Goal: Task Accomplishment & Management: Use online tool/utility

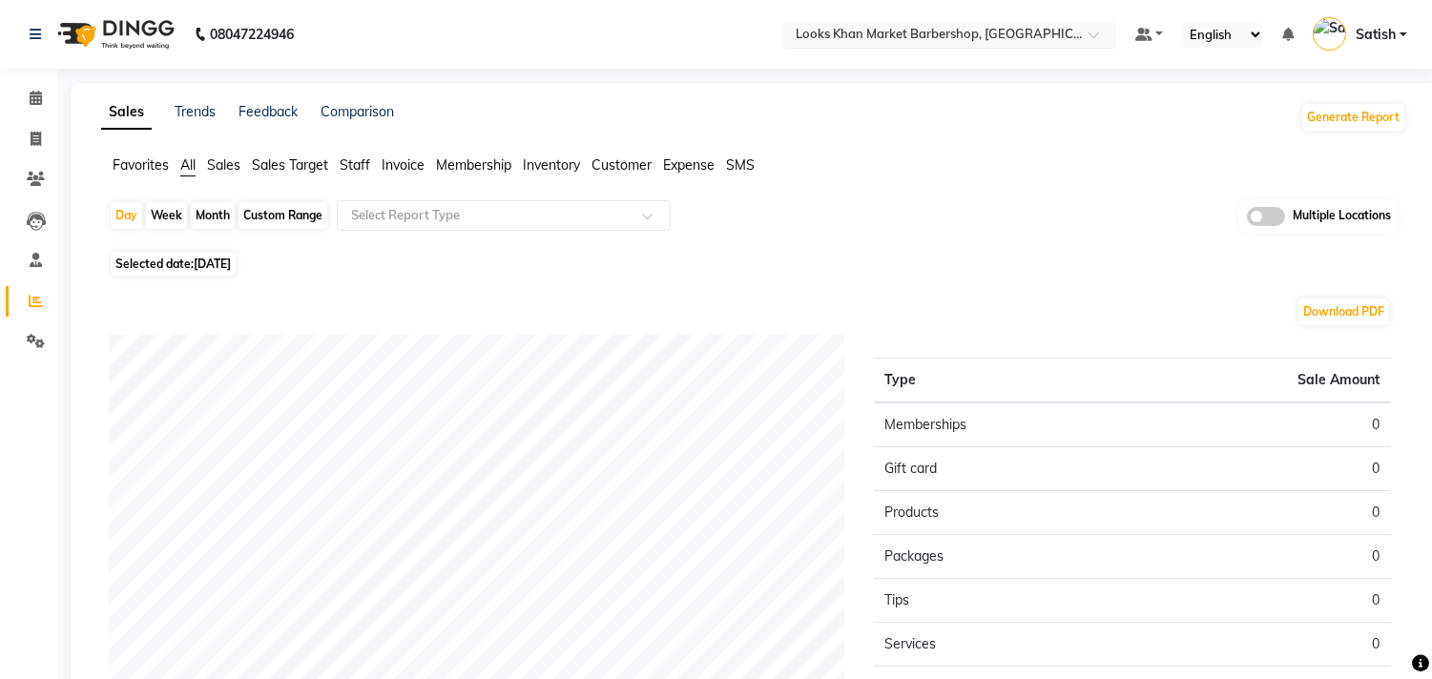
click at [924, 36] on input "text" at bounding box center [930, 36] width 277 height 19
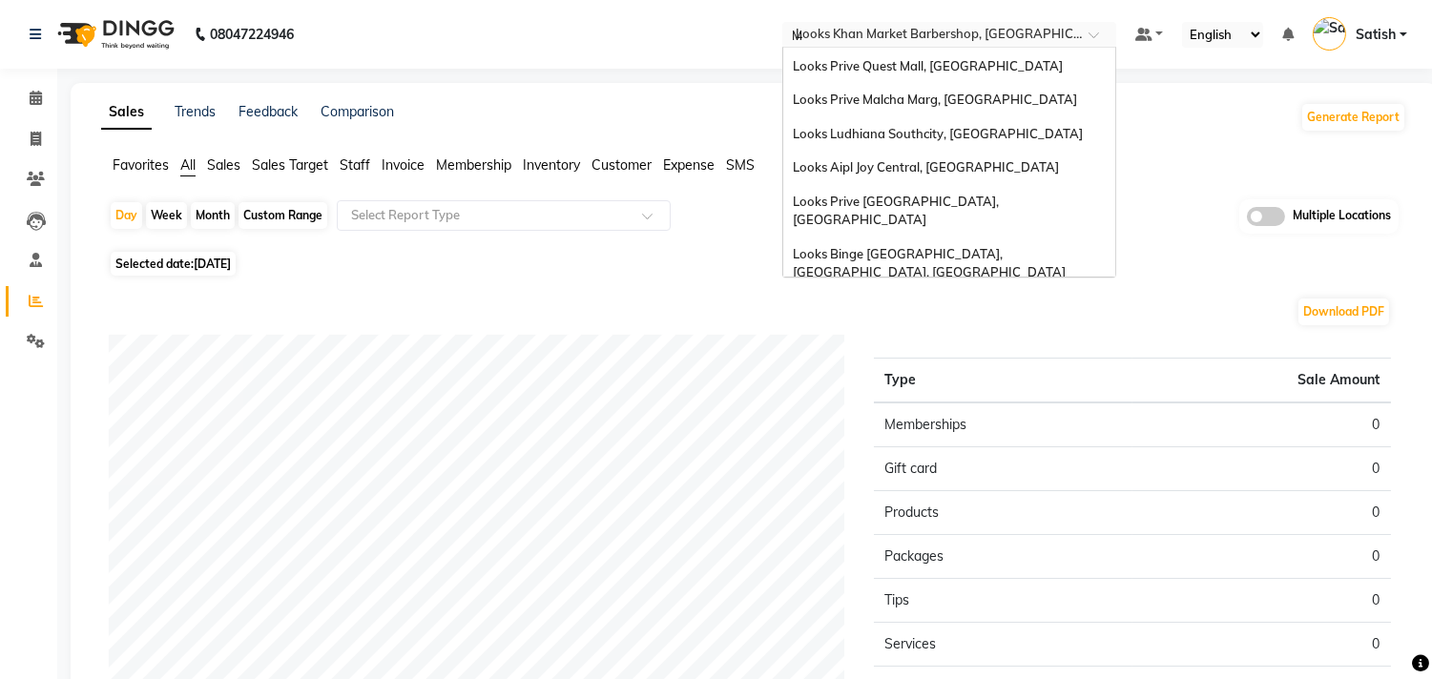
scroll to position [932, 0]
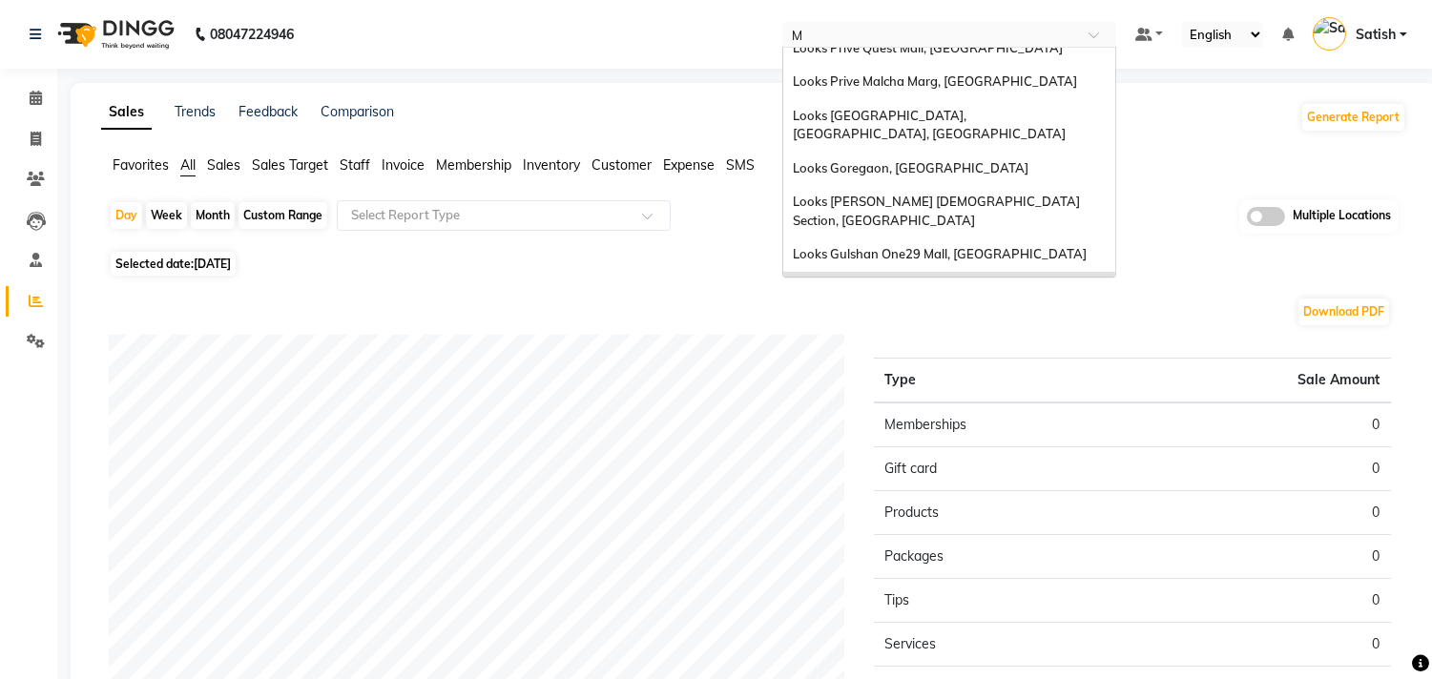
type input "MG"
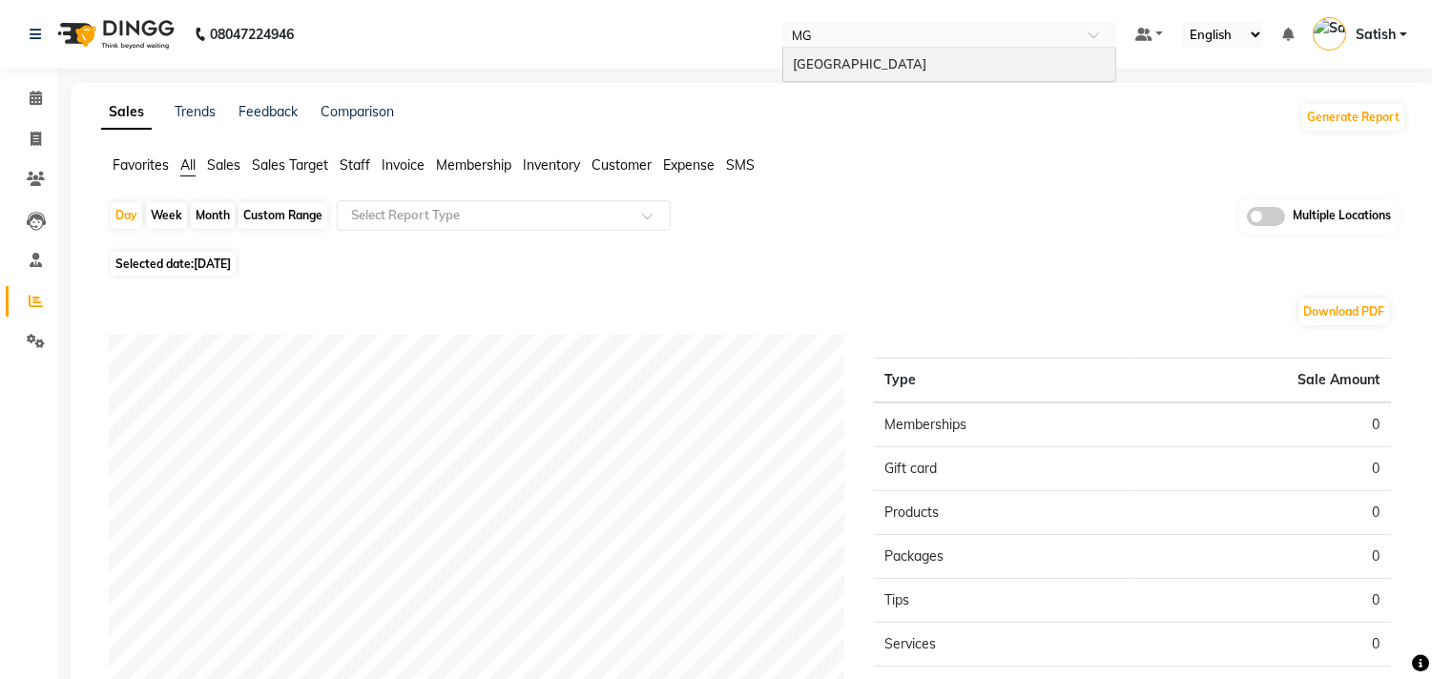
scroll to position [0, 0]
click at [927, 56] on span "Looks Mg Road, Sultanpur, New Delhi" at bounding box center [860, 63] width 134 height 15
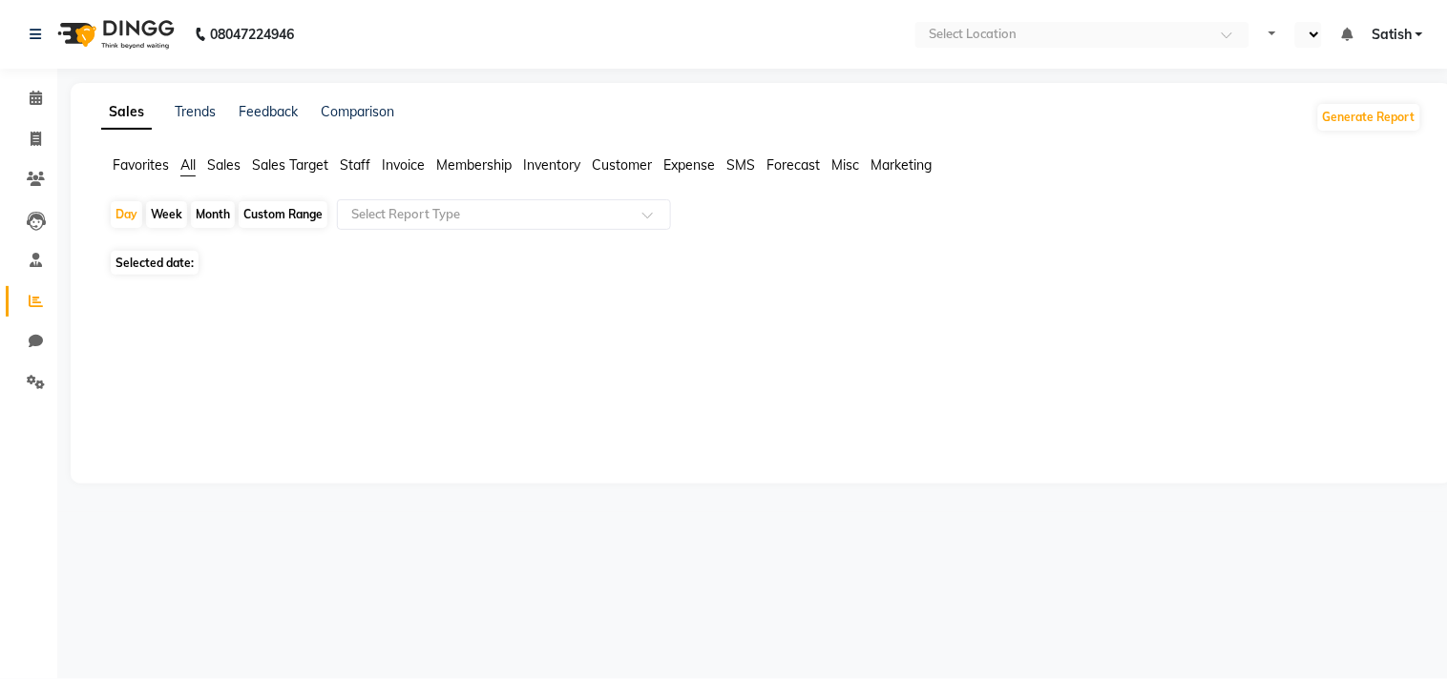
select select "en"
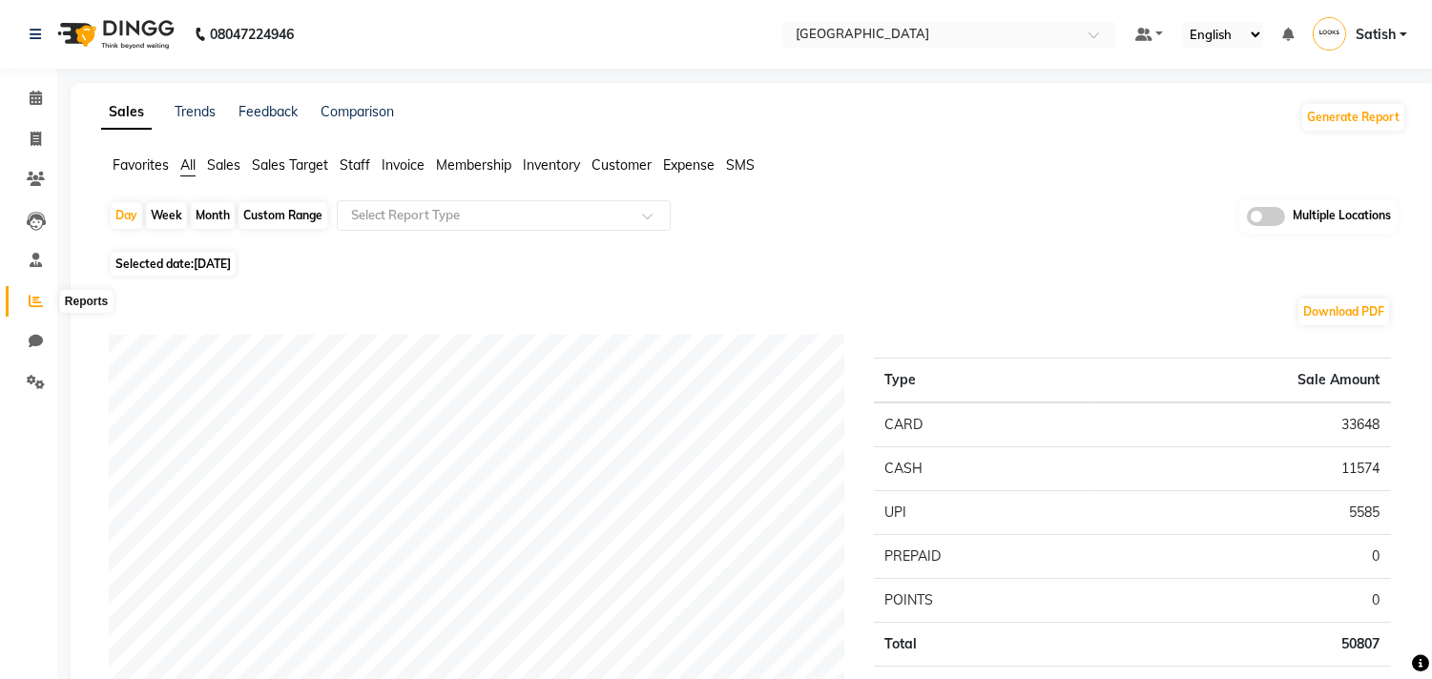
click at [36, 302] on icon at bounding box center [36, 301] width 14 height 14
click at [1342, 105] on button "Generate Report" at bounding box center [1354, 117] width 102 height 27
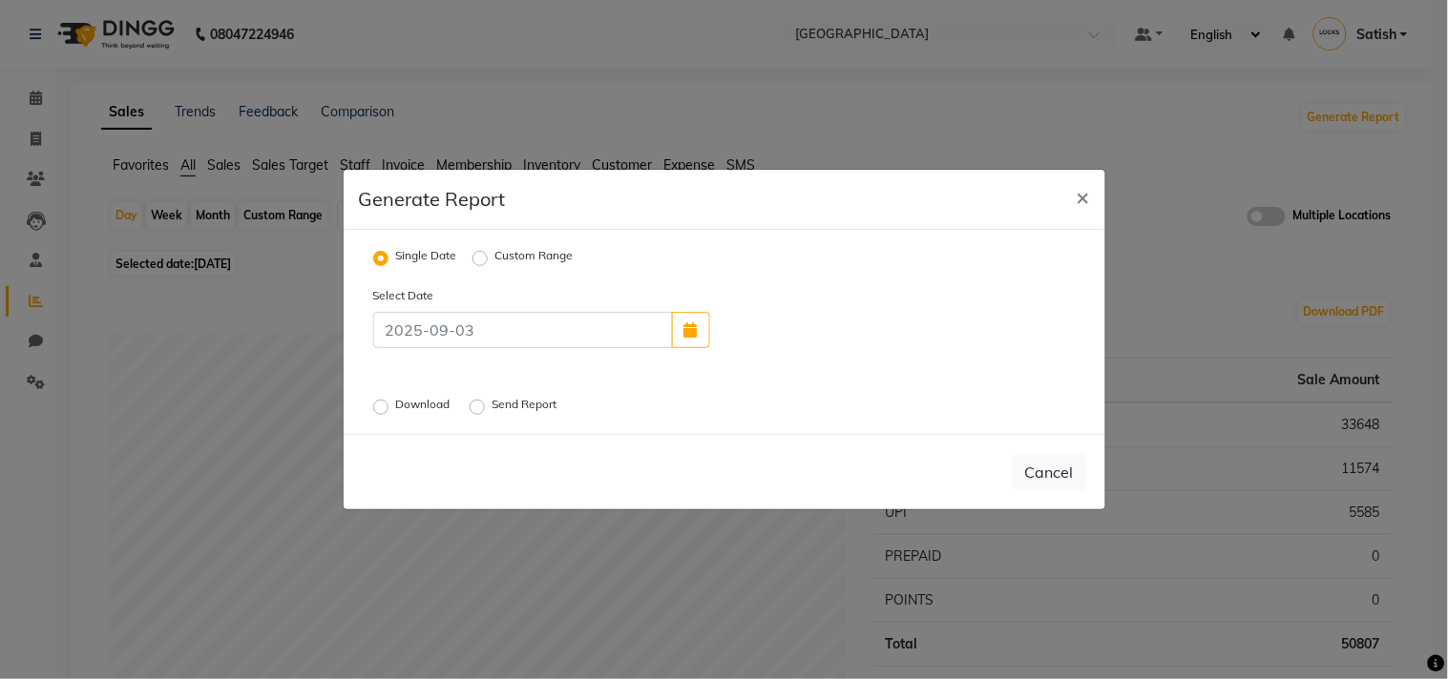
click at [495, 258] on label "Custom Range" at bounding box center [534, 258] width 78 height 23
click at [485, 258] on input "Custom Range" at bounding box center [482, 258] width 13 height 13
radio input "true"
select select "9"
select select "2025"
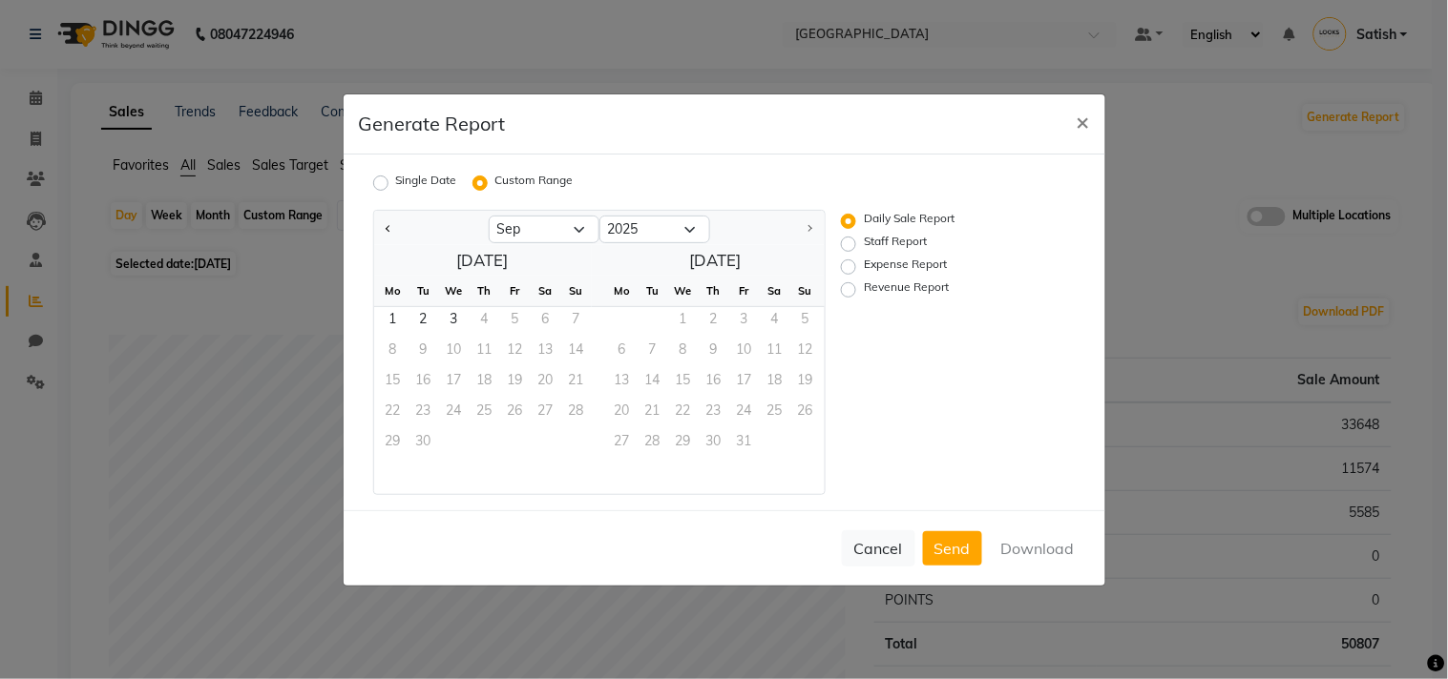
click at [864, 293] on label "Revenue Report" at bounding box center [906, 290] width 85 height 23
click at [845, 293] on input "Revenue Report" at bounding box center [850, 288] width 13 height 13
radio input "true"
click at [1043, 547] on button "Download" at bounding box center [1038, 549] width 96 height 34
click at [520, 231] on select "Jan Feb Mar Apr May Jun Jul Aug Sep" at bounding box center [544, 230] width 111 height 29
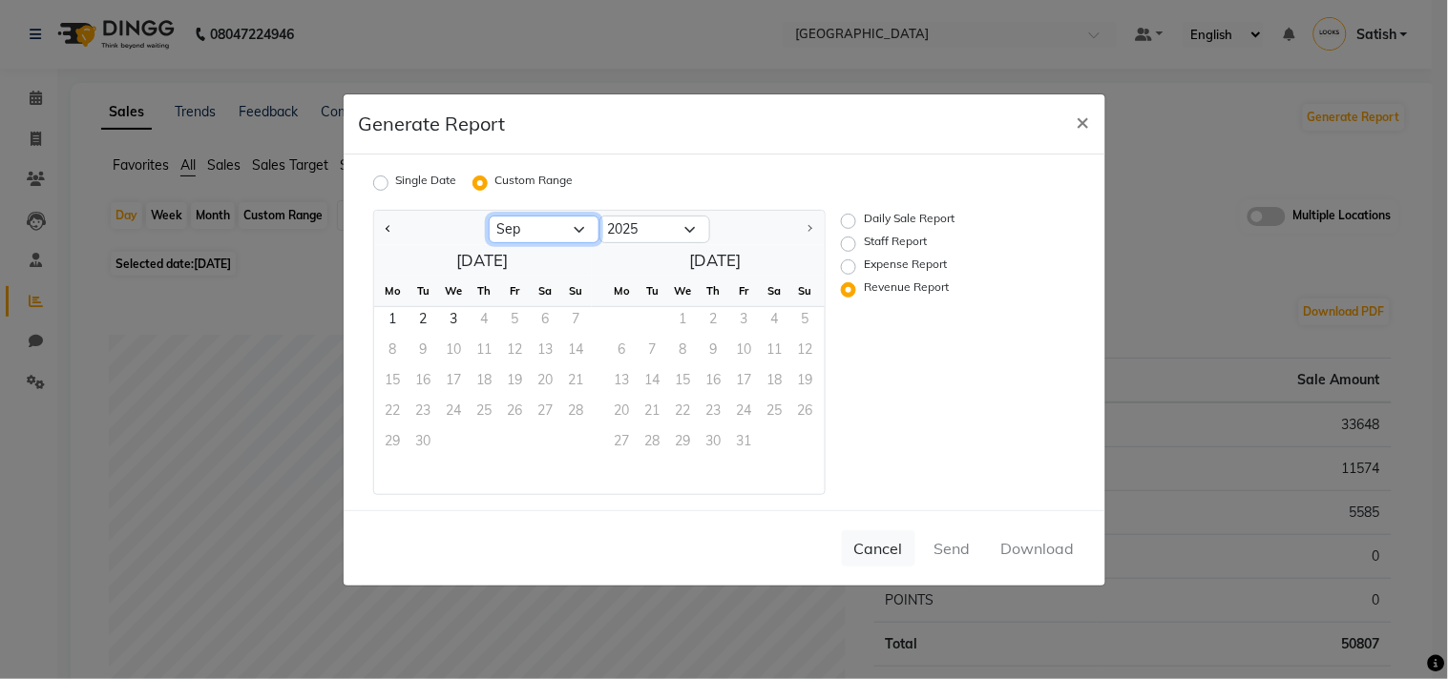
select select "8"
click at [489, 216] on select "Jan Feb Mar Apr May Jun Jul Aug Sep" at bounding box center [544, 230] width 111 height 29
click at [516, 312] on span "1" at bounding box center [515, 322] width 31 height 31
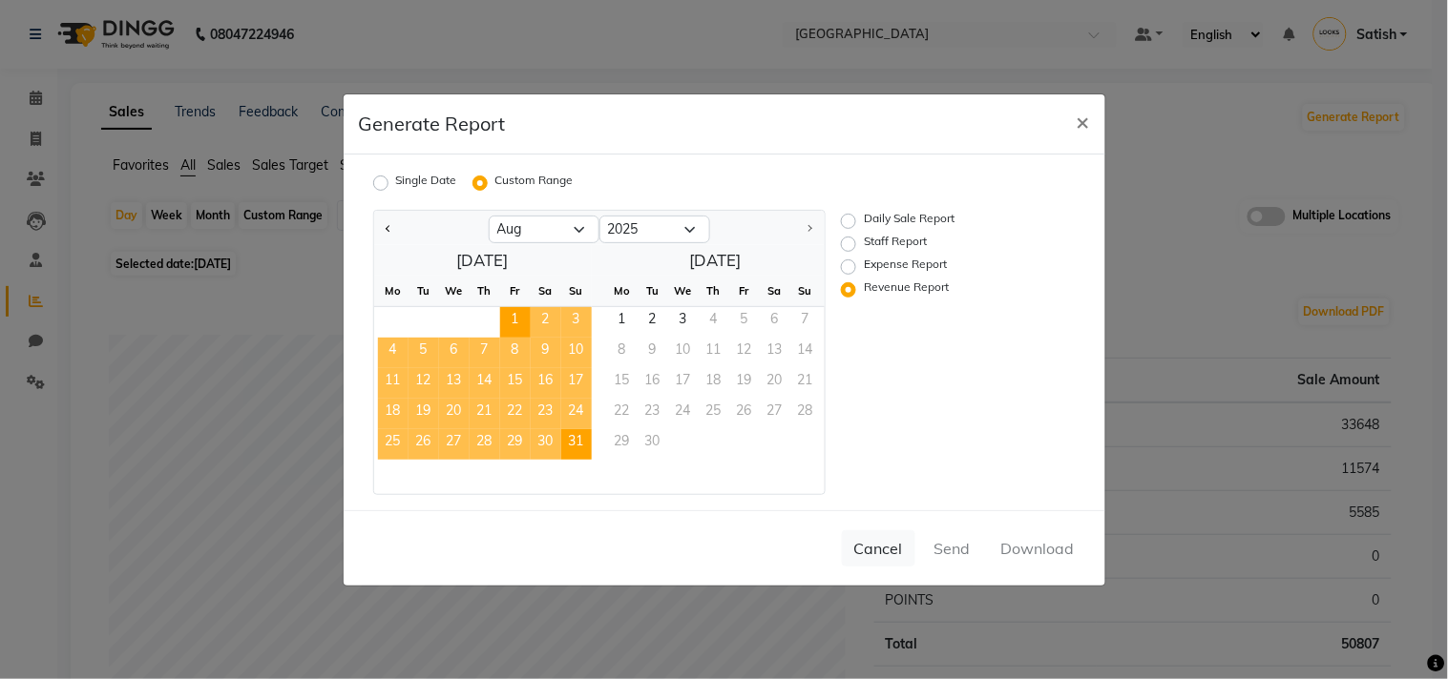
click at [571, 439] on span "31" at bounding box center [576, 444] width 31 height 31
click at [869, 547] on button "Cancel" at bounding box center [878, 549] width 73 height 36
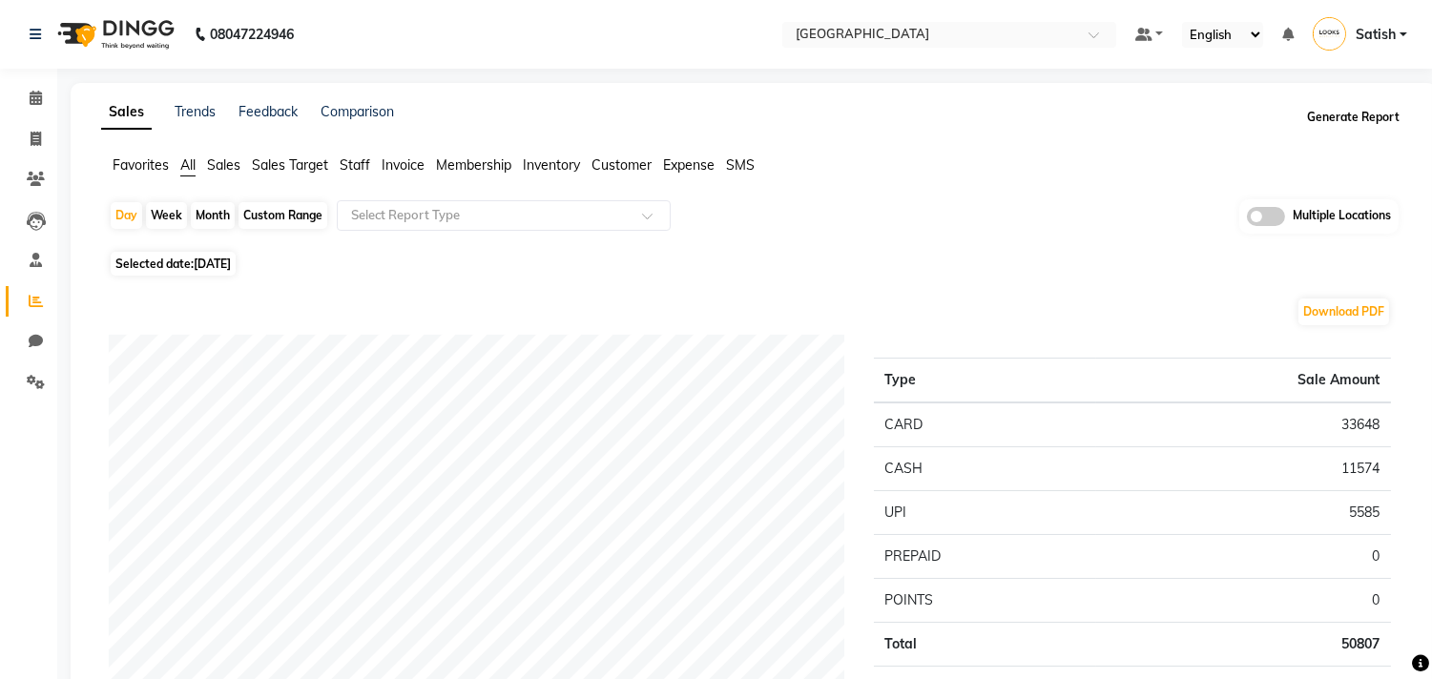
click at [1328, 117] on button "Generate Report" at bounding box center [1354, 117] width 102 height 27
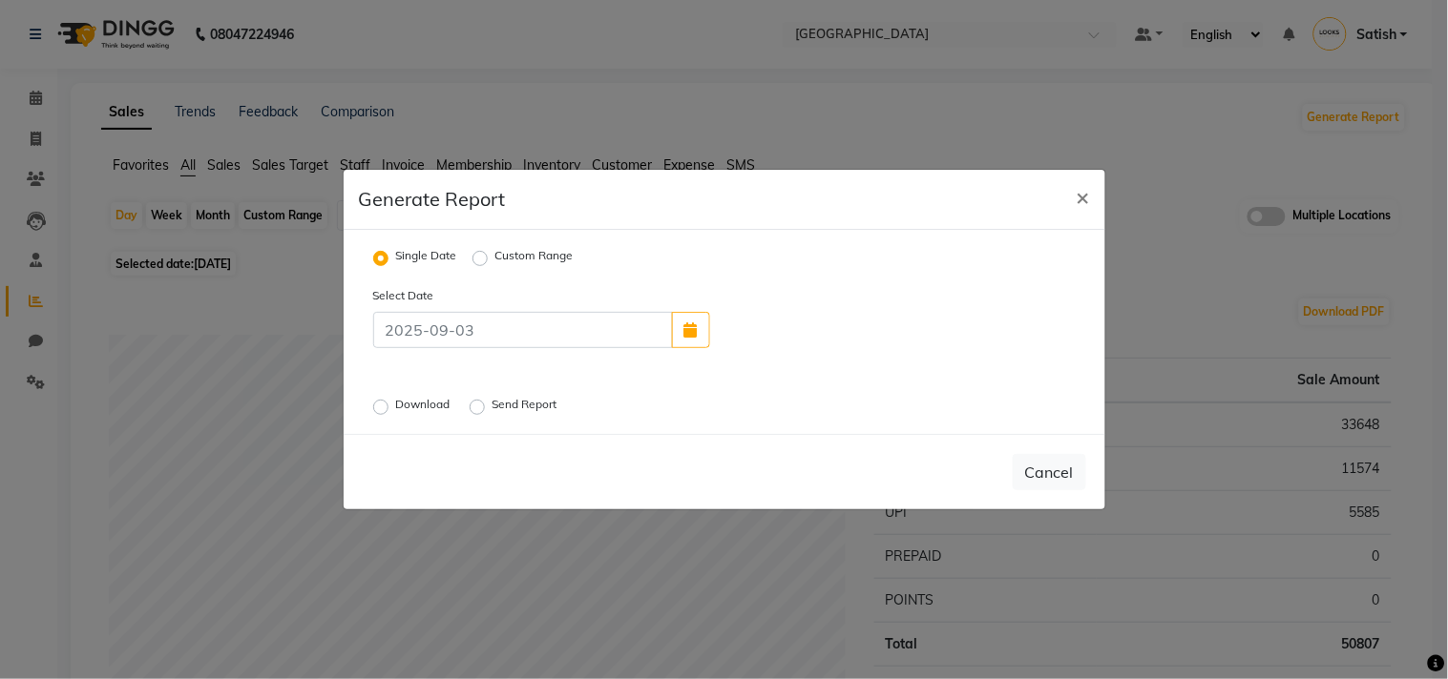
click at [495, 258] on label "Custom Range" at bounding box center [534, 258] width 78 height 23
click at [482, 258] on input "Custom Range" at bounding box center [482, 258] width 13 height 13
radio input "true"
select select "9"
select select "2025"
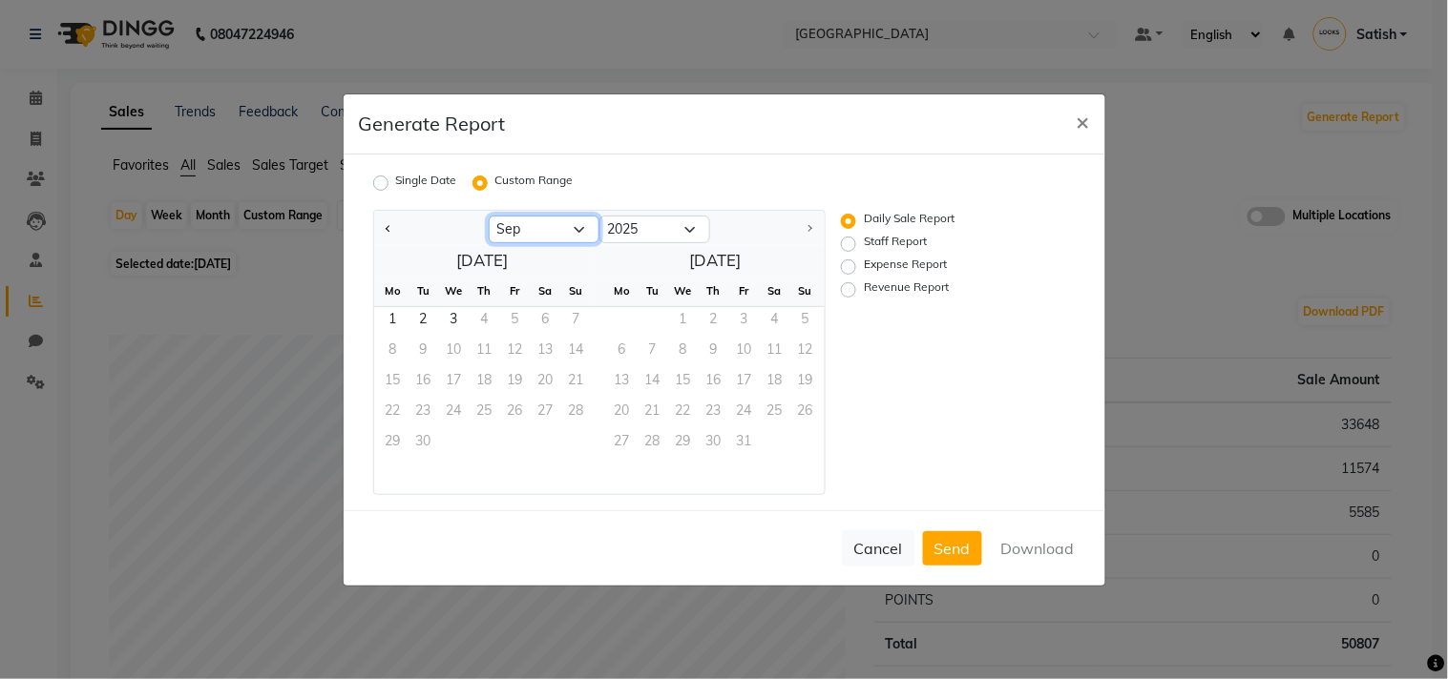
click at [547, 239] on select "Jan Feb Mar Apr May Jun [DATE] Aug Sep" at bounding box center [544, 230] width 111 height 29
select select "8"
click at [489, 216] on select "Jan Feb Mar Apr May Jun [DATE] Aug Sep" at bounding box center [544, 230] width 111 height 29
click at [508, 305] on div "Fr" at bounding box center [515, 291] width 31 height 31
click at [508, 322] on span "1" at bounding box center [515, 322] width 31 height 31
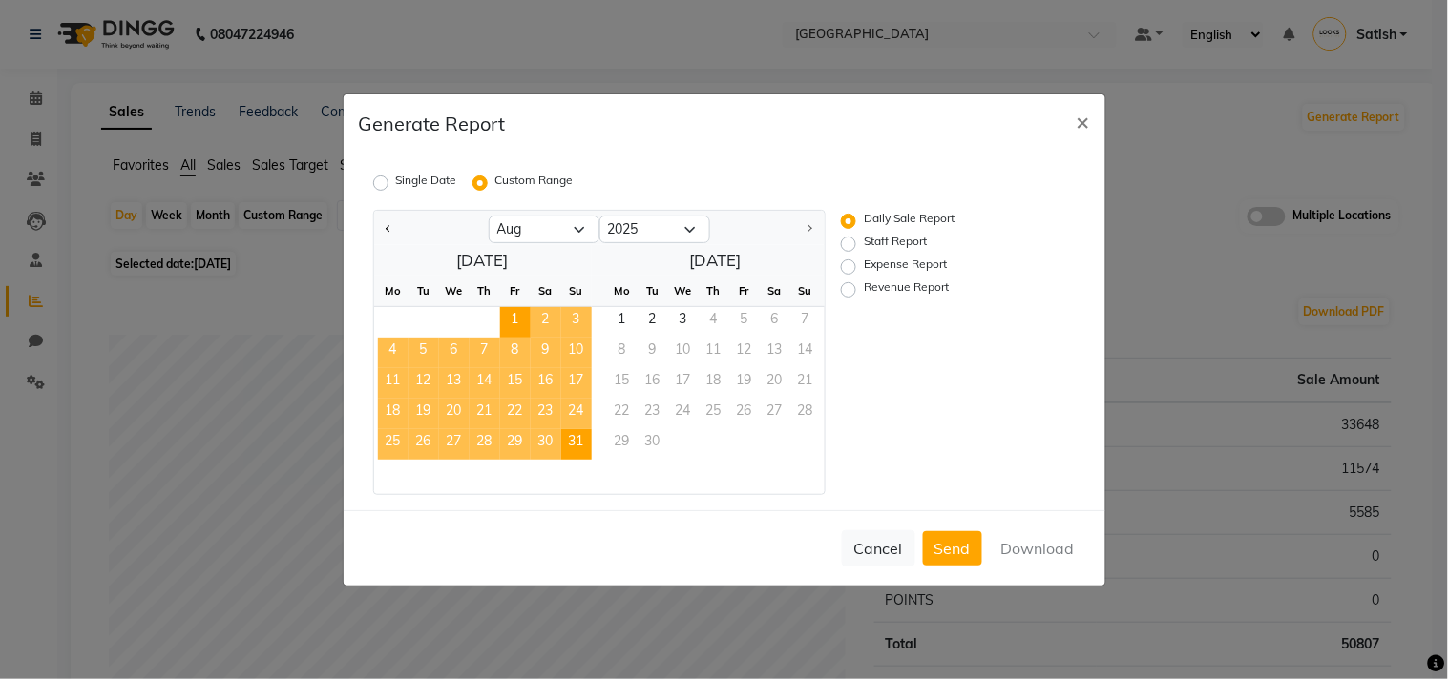
click at [579, 448] on span "31" at bounding box center [576, 444] width 31 height 31
click at [864, 289] on label "Revenue Report" at bounding box center [906, 290] width 85 height 23
click at [851, 289] on input "Revenue Report" at bounding box center [850, 288] width 13 height 13
radio input "true"
click at [1055, 539] on button "Download" at bounding box center [1038, 549] width 96 height 34
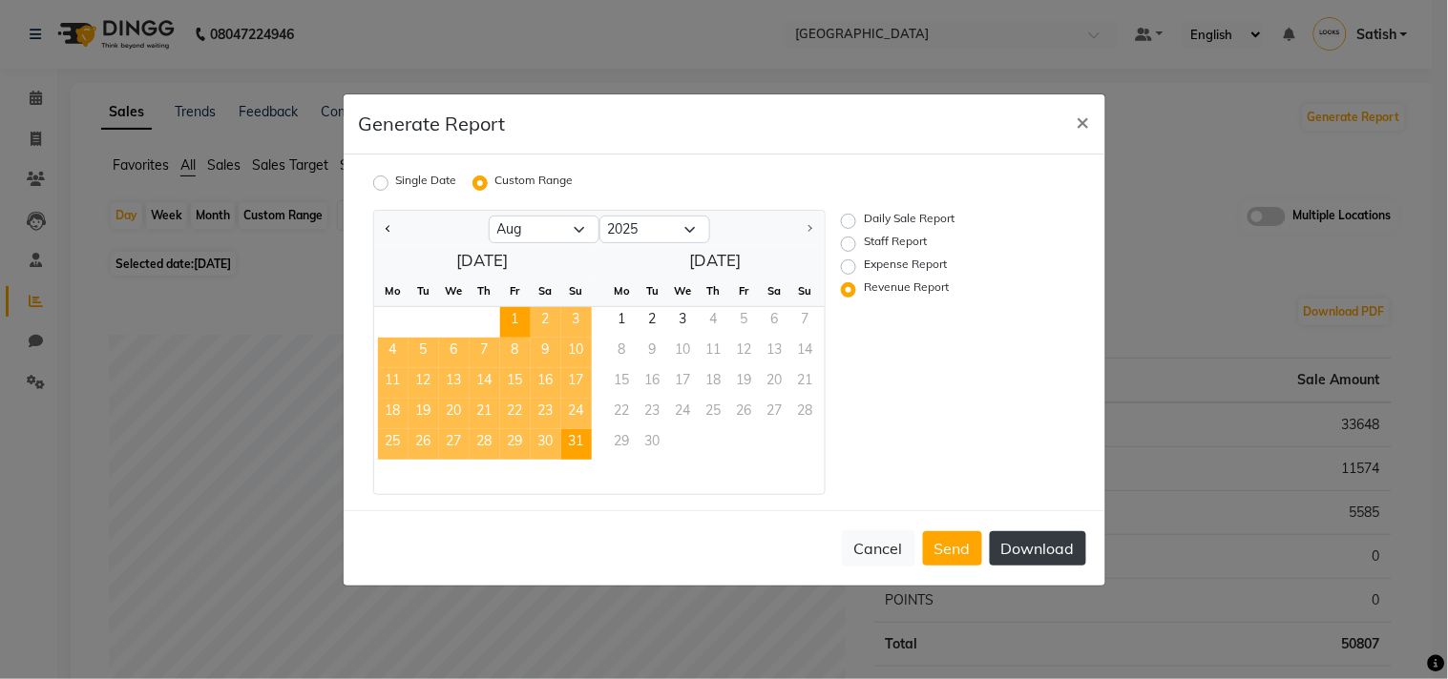
click at [1013, 537] on button "Download" at bounding box center [1038, 549] width 96 height 34
click at [840, 265] on div "Daily Sale Report Staff Report Expense Report Revenue Report" at bounding box center [943, 352] width 234 height 285
click at [864, 265] on label "Expense Report" at bounding box center [905, 267] width 83 height 23
click at [844, 265] on input "Expense Report" at bounding box center [850, 266] width 13 height 13
radio input "true"
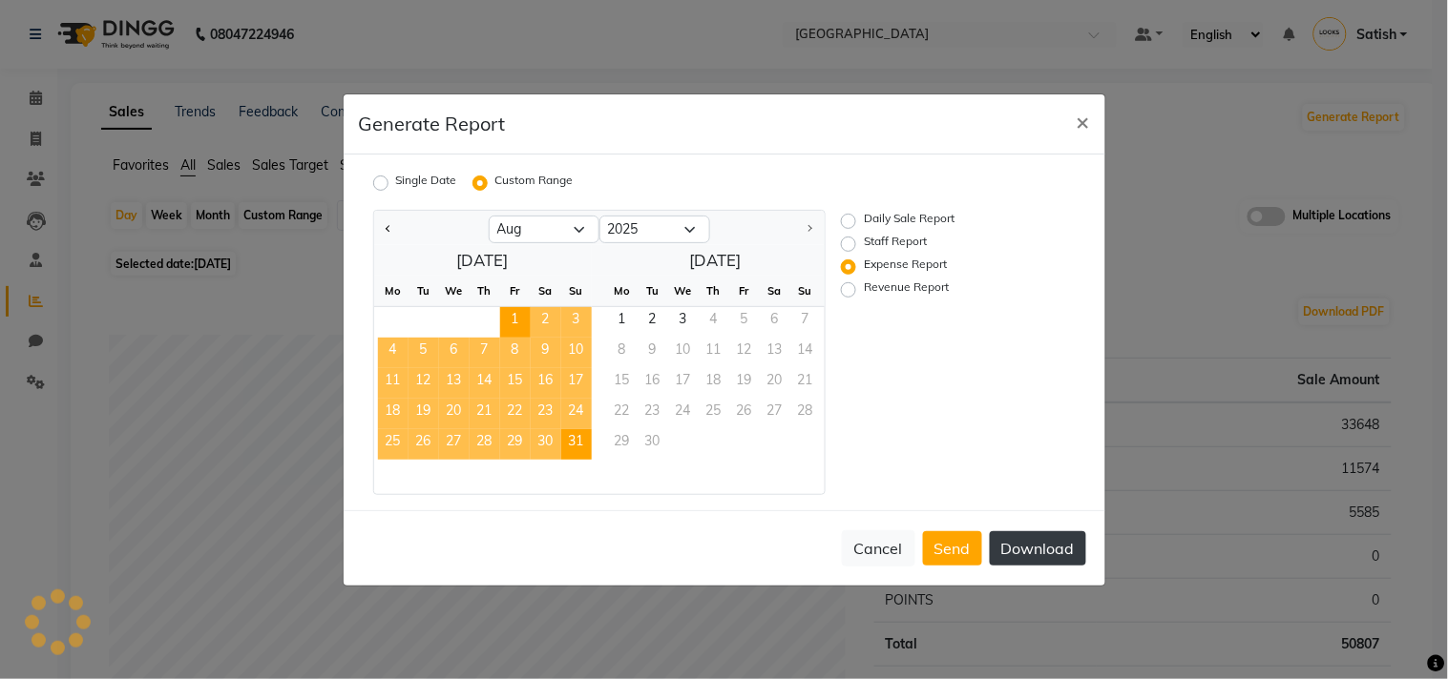
click at [1042, 549] on button "Download" at bounding box center [1038, 549] width 96 height 34
click at [864, 241] on label "Staff Report" at bounding box center [895, 244] width 63 height 23
click at [853, 241] on input "Staff Report" at bounding box center [850, 243] width 13 height 13
radio input "true"
click at [1027, 550] on button "Download" at bounding box center [1038, 549] width 96 height 34
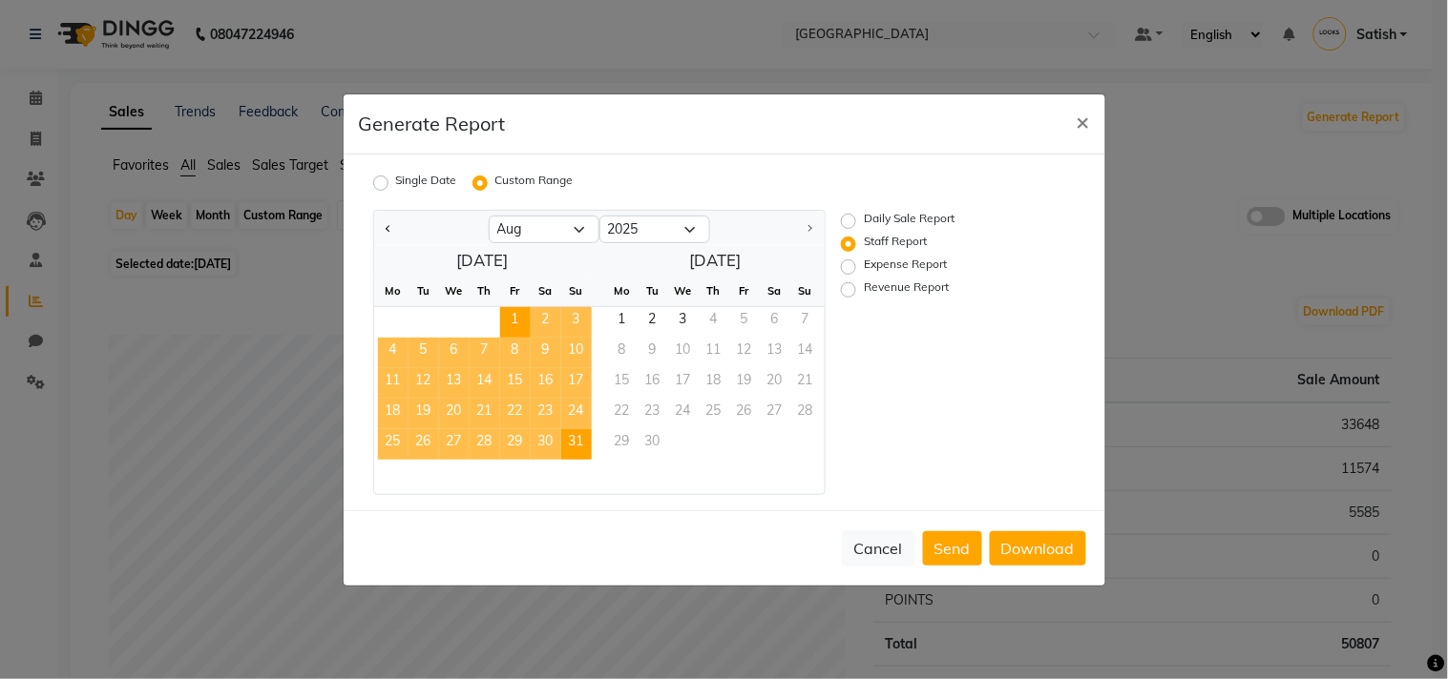
drag, startPoint x: 635, startPoint y: 112, endPoint x: 646, endPoint y: 125, distance: 17.6
click at [635, 112] on div "Generate Report ×" at bounding box center [724, 124] width 761 height 60
click at [1083, 115] on span "×" at bounding box center [1082, 121] width 13 height 29
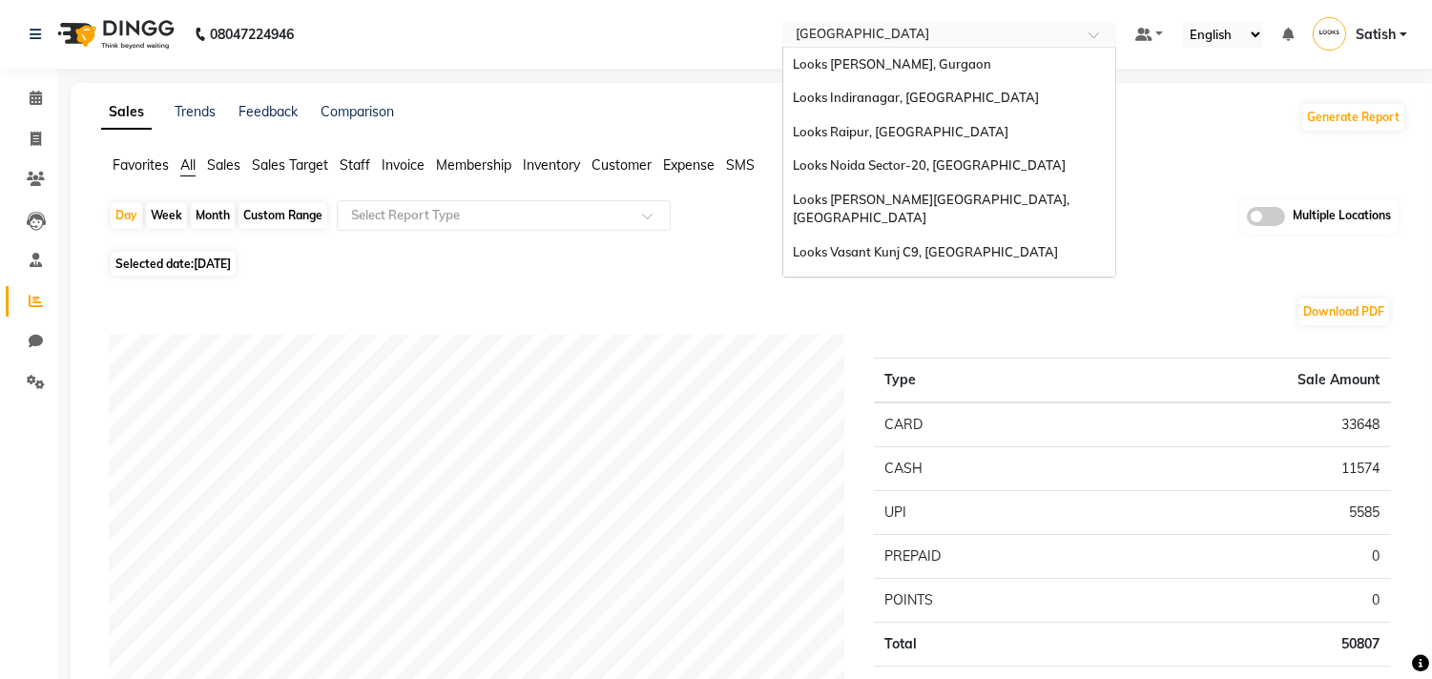
click at [927, 33] on input "text" at bounding box center [930, 36] width 277 height 19
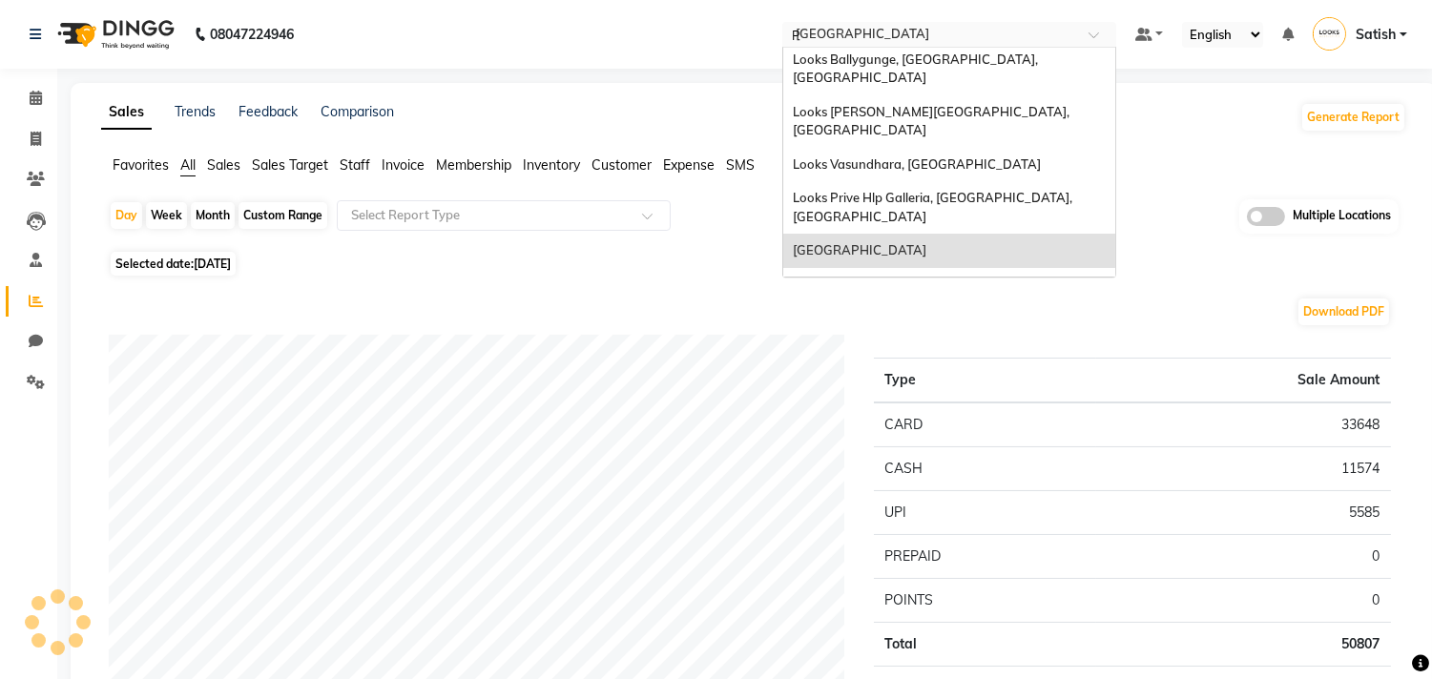
scroll to position [271, 0]
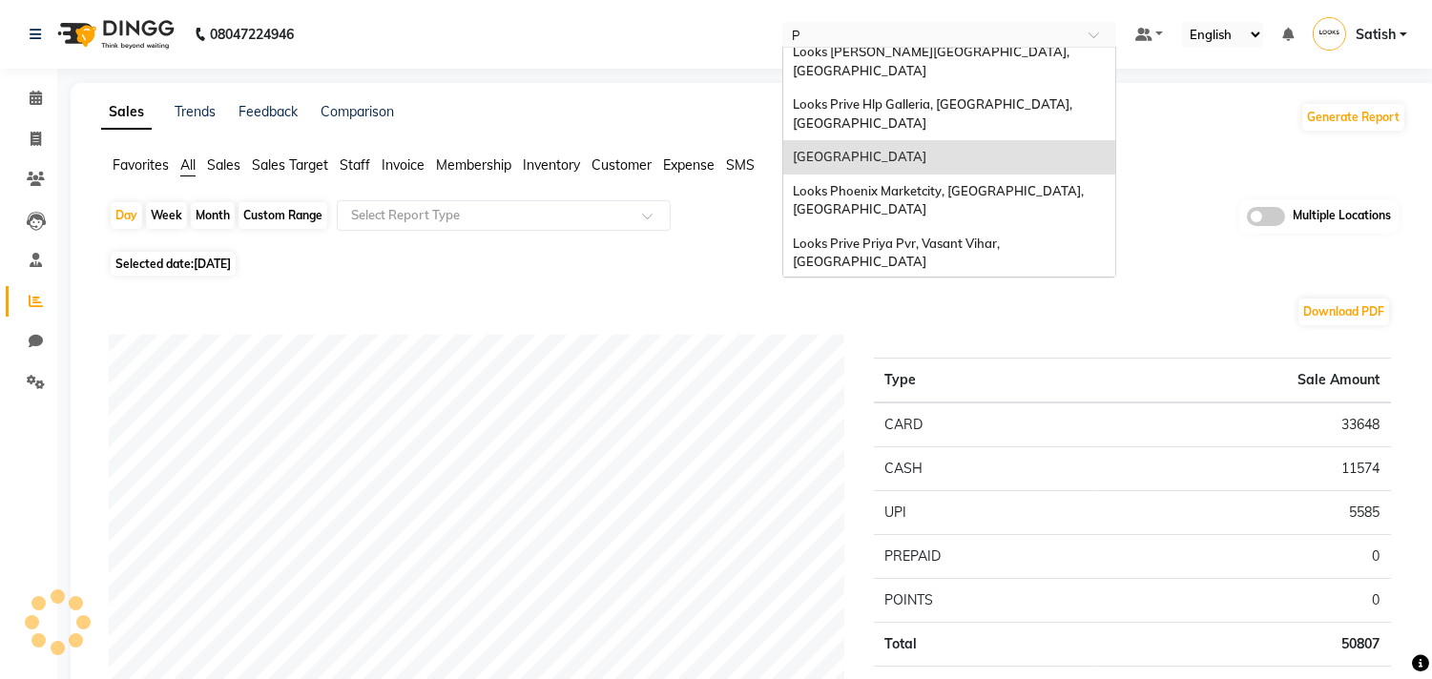
type input "PO"
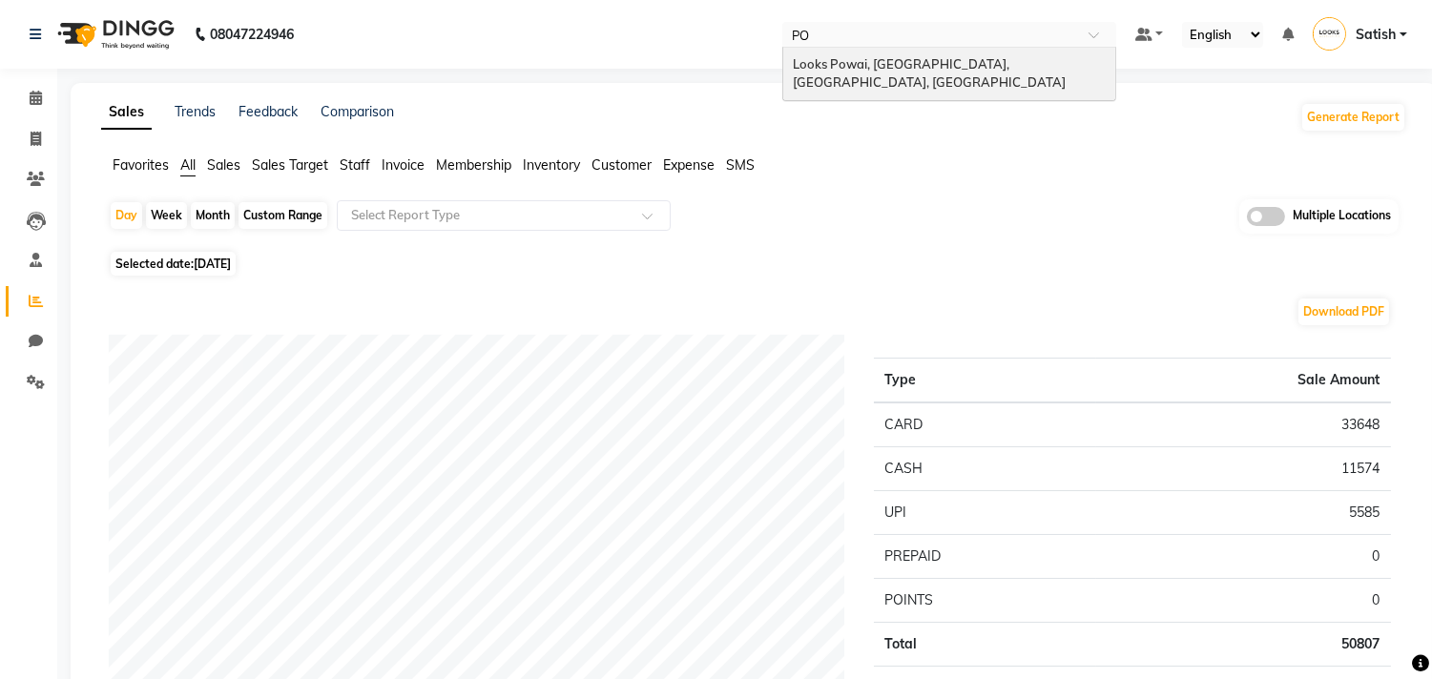
click at [903, 71] on span "Looks Powai, [GEOGRAPHIC_DATA], [GEOGRAPHIC_DATA], [GEOGRAPHIC_DATA]" at bounding box center [929, 73] width 273 height 34
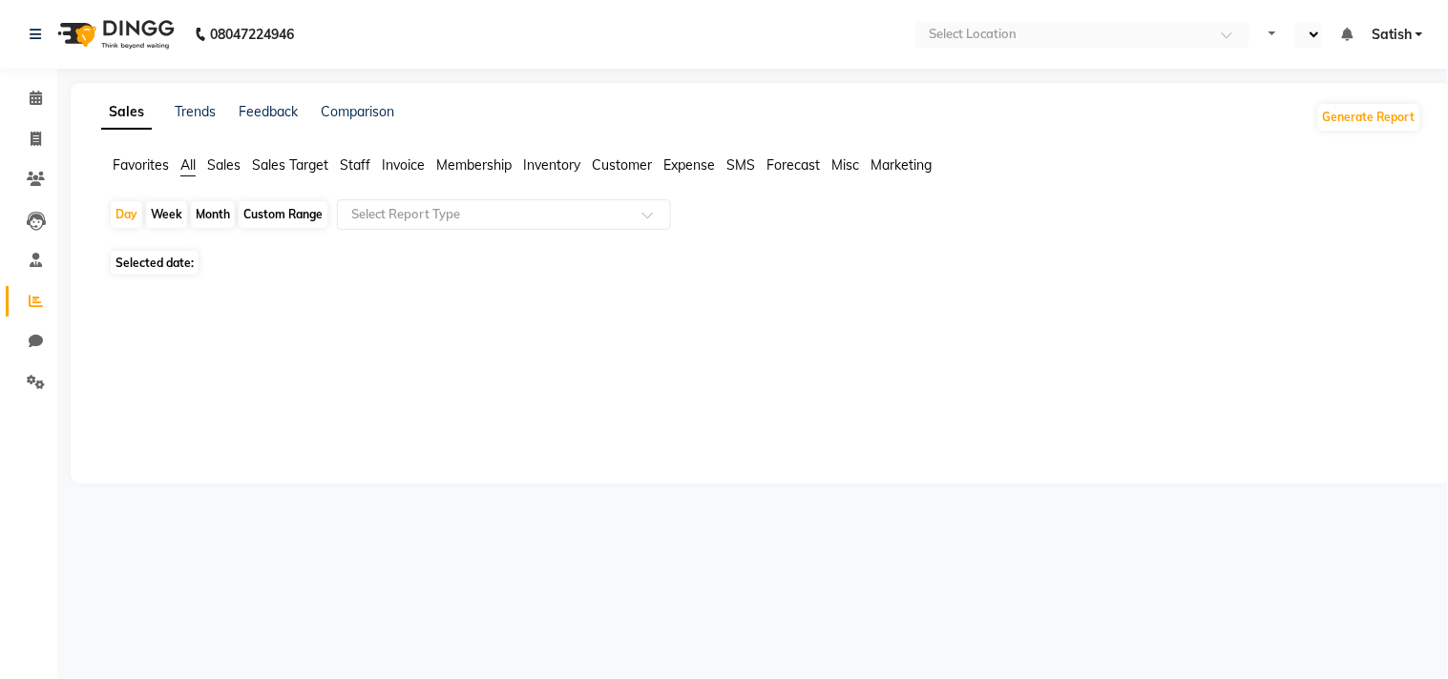
select select "en"
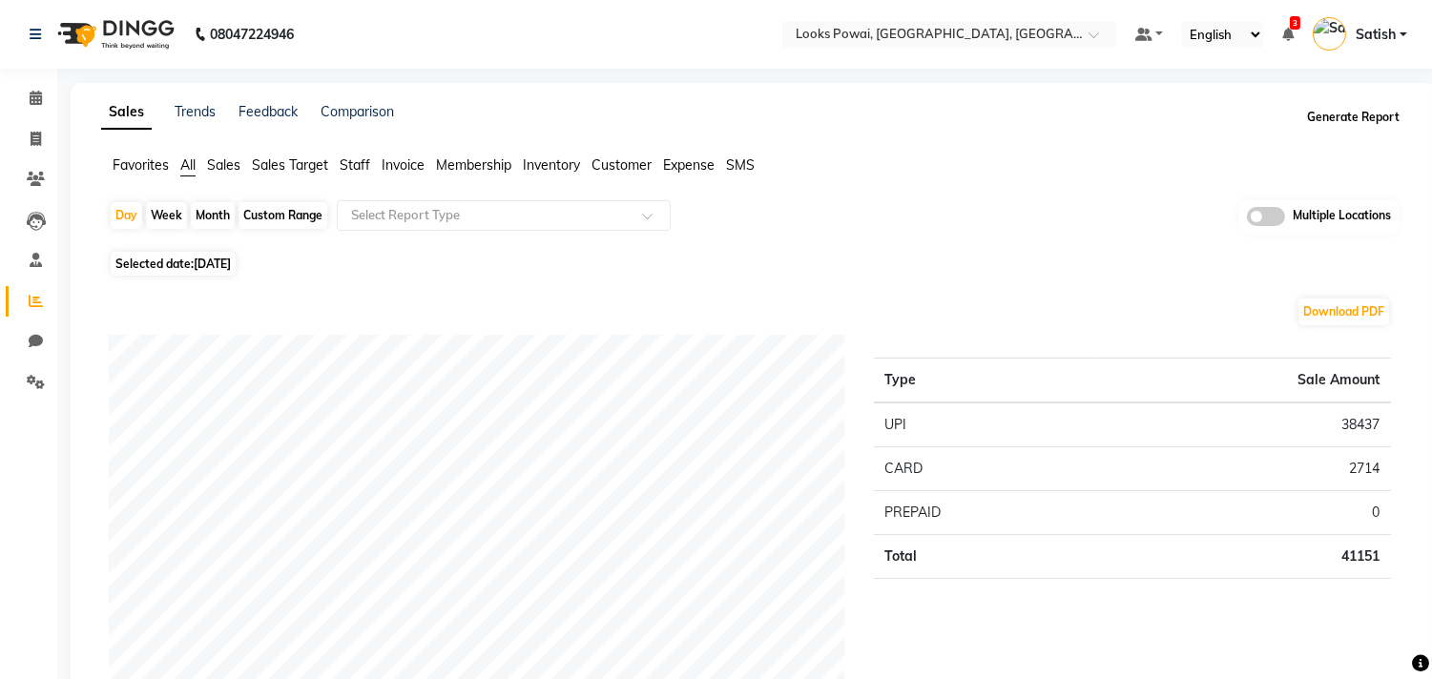
click at [1332, 118] on button "Generate Report" at bounding box center [1354, 117] width 102 height 27
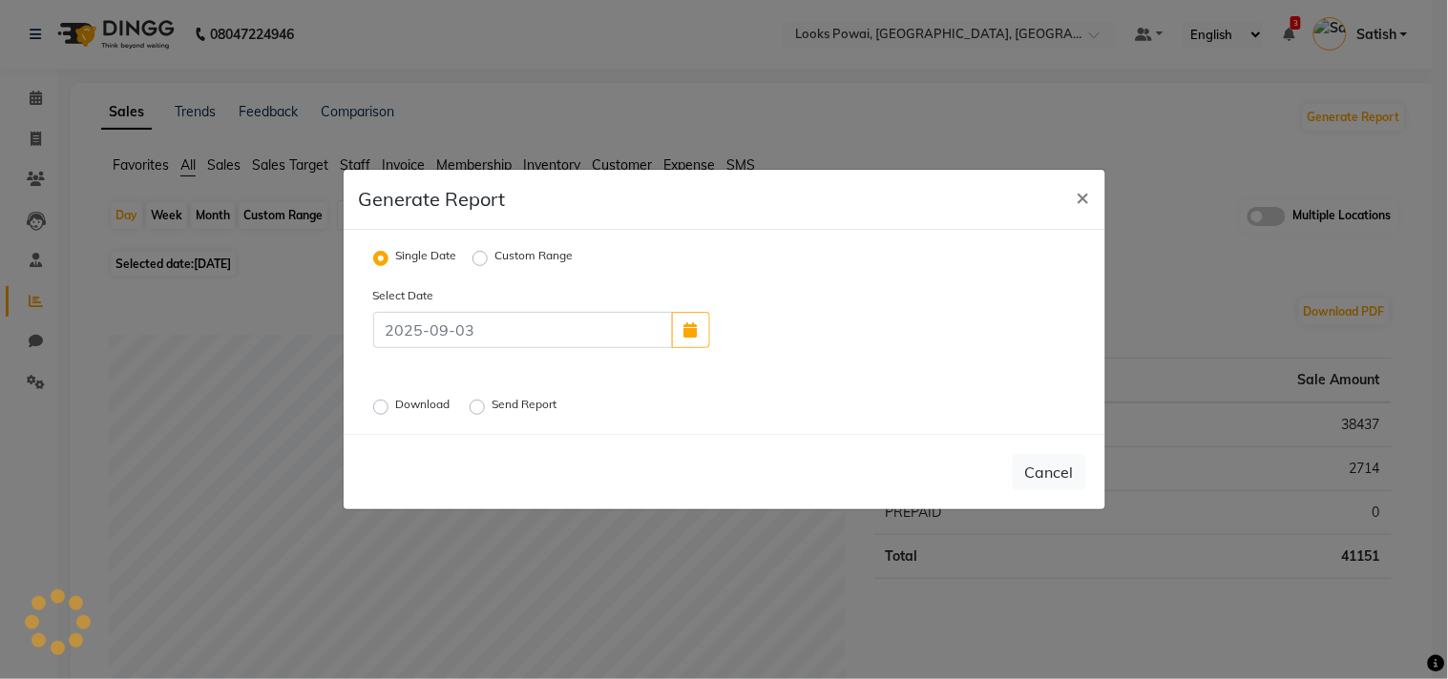
click at [526, 258] on label "Custom Range" at bounding box center [534, 258] width 78 height 23
click at [490, 258] on input "Custom Range" at bounding box center [482, 258] width 13 height 13
radio input "true"
select select "9"
select select "2025"
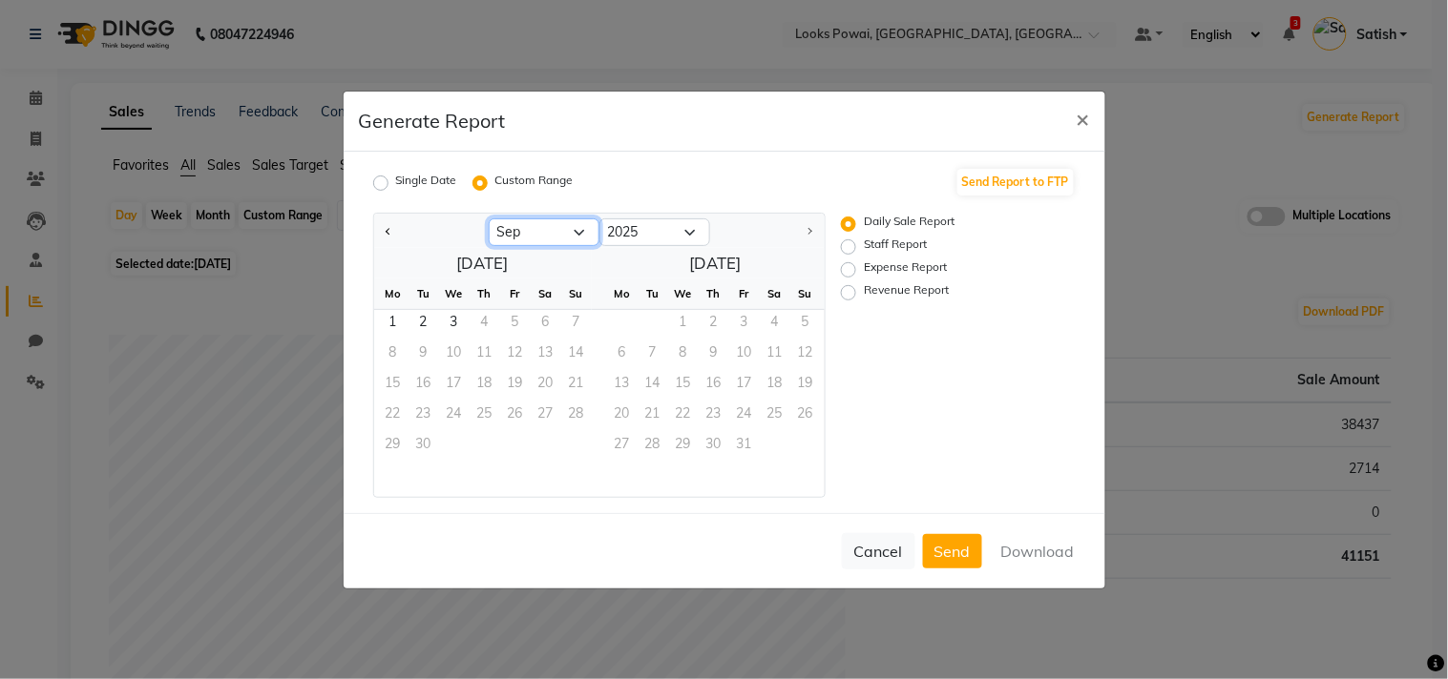
click at [516, 227] on select "Jan Feb Mar Apr May Jun [DATE] Aug Sep" at bounding box center [544, 233] width 111 height 29
select select "8"
click at [489, 219] on select "Jan Feb Mar Apr May Jun [DATE] Aug Sep" at bounding box center [544, 233] width 111 height 29
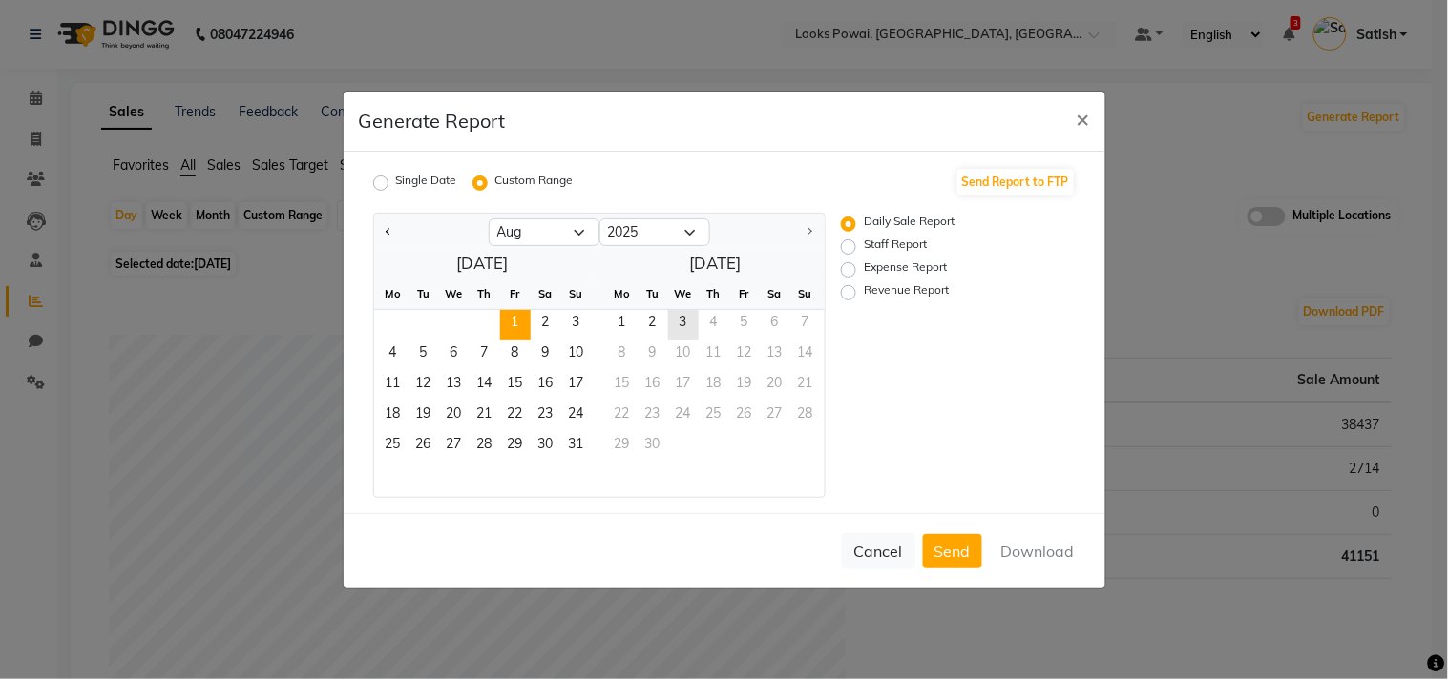
click at [507, 315] on span "1" at bounding box center [515, 325] width 31 height 31
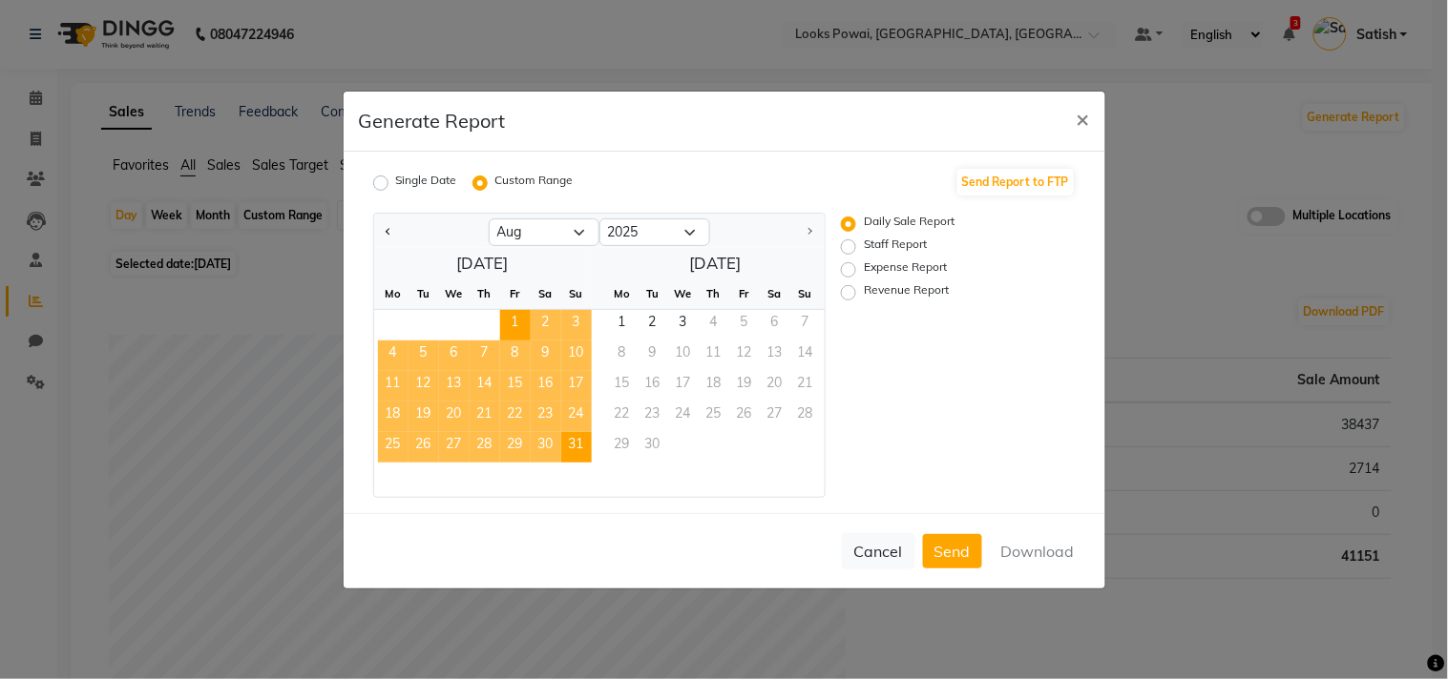
click at [570, 451] on span "31" at bounding box center [576, 447] width 31 height 31
click at [864, 245] on label "Staff Report" at bounding box center [895, 247] width 63 height 23
click at [853, 245] on input "Staff Report" at bounding box center [850, 246] width 13 height 13
radio input "true"
click at [1041, 556] on button "Download" at bounding box center [1038, 551] width 96 height 34
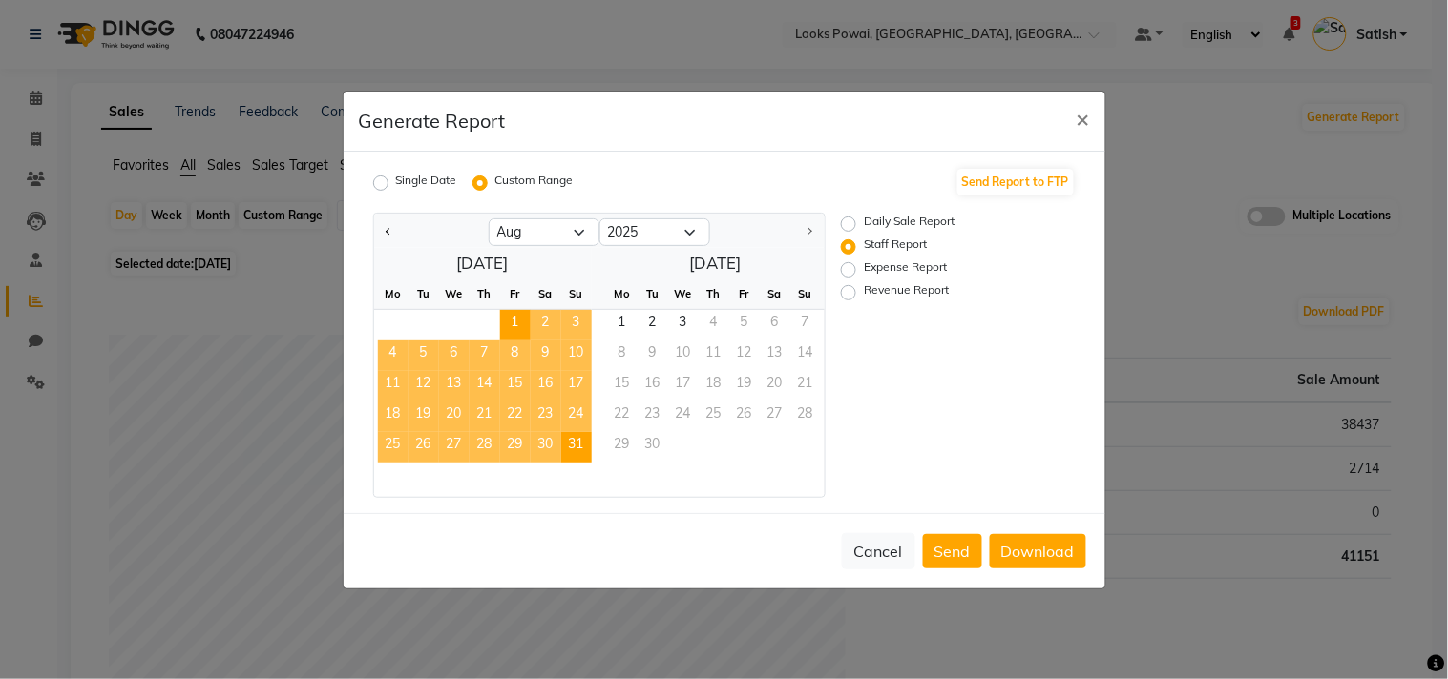
click at [864, 270] on label "Expense Report" at bounding box center [905, 270] width 83 height 23
click at [849, 270] on input "Expense Report" at bounding box center [850, 268] width 13 height 13
radio input "true"
click at [1021, 549] on button "Download" at bounding box center [1038, 551] width 96 height 34
click at [864, 294] on label "Revenue Report" at bounding box center [906, 292] width 85 height 23
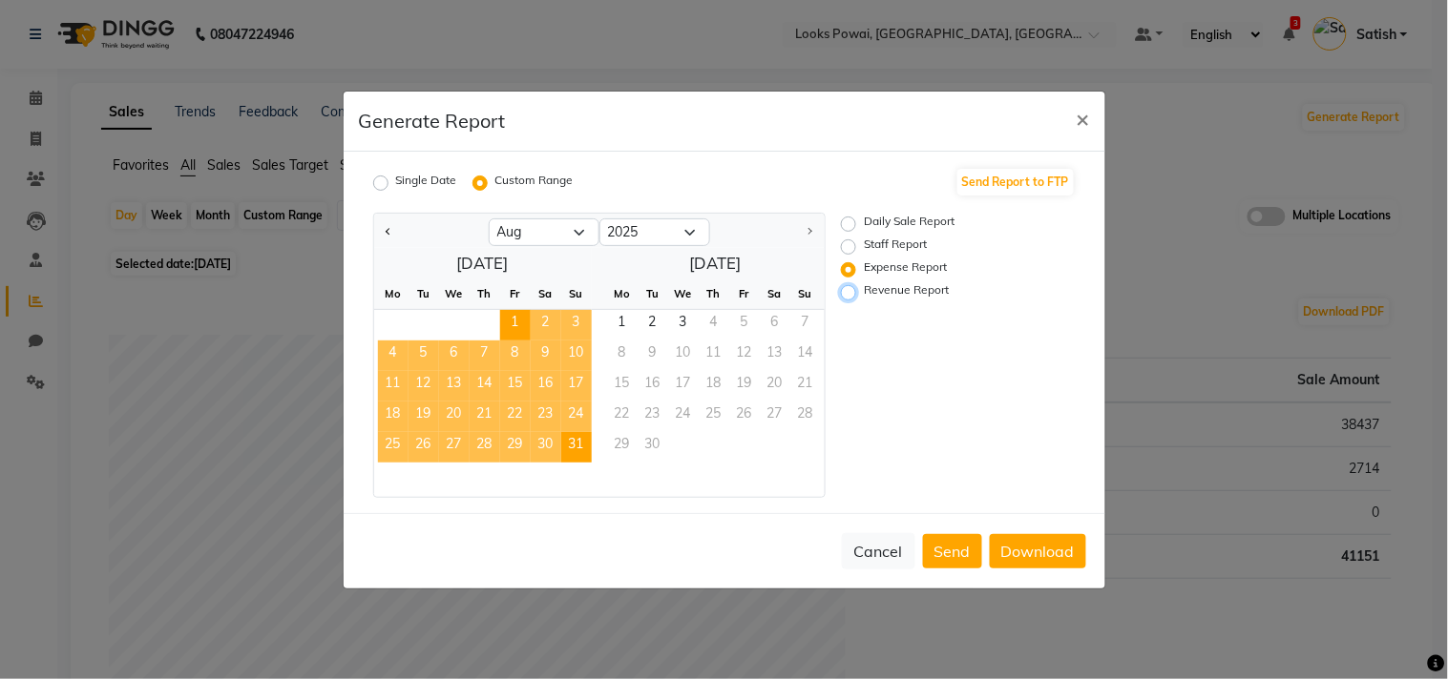
click at [854, 294] on input "Revenue Report" at bounding box center [850, 291] width 13 height 13
radio input "true"
click at [1051, 551] on button "Download" at bounding box center [1038, 551] width 96 height 34
click at [641, 115] on div "Generate Report ×" at bounding box center [724, 122] width 761 height 60
click at [1073, 118] on button "×" at bounding box center [1083, 118] width 44 height 53
